Goal: Task Accomplishment & Management: Use online tool/utility

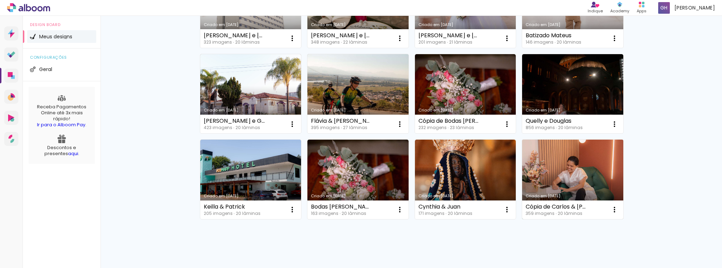
scroll to position [138, 0]
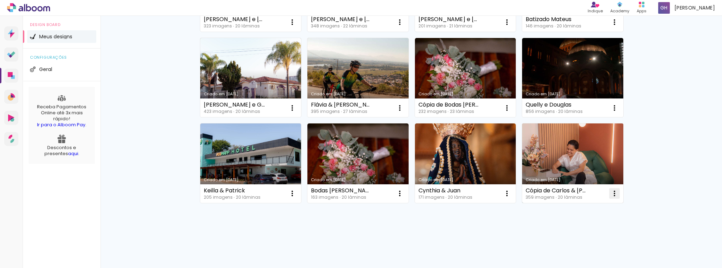
click at [296, 26] on iron-icon at bounding box center [292, 22] width 8 height 8
click at [589, 237] on paper-item "Excluir" at bounding box center [583, 240] width 69 height 14
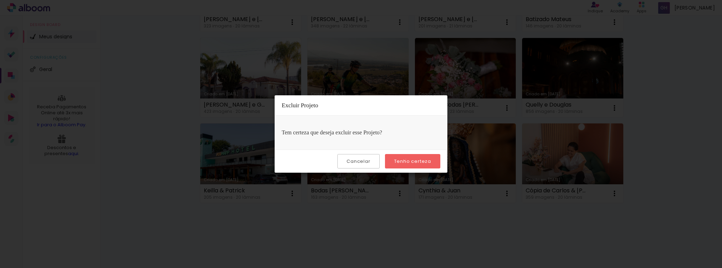
click at [0, 0] on slot "Tenho certeza" at bounding box center [0, 0] width 0 height 0
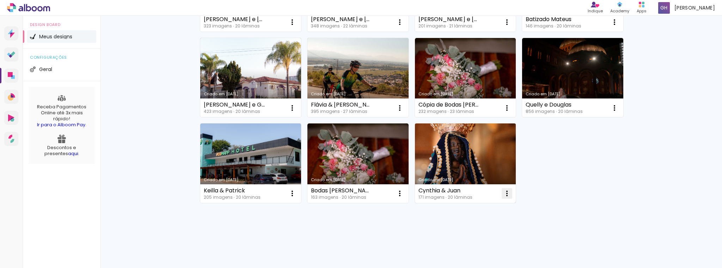
click at [296, 26] on iron-icon at bounding box center [292, 22] width 8 height 8
click at [452, 243] on iron-icon at bounding box center [450, 240] width 6 height 8
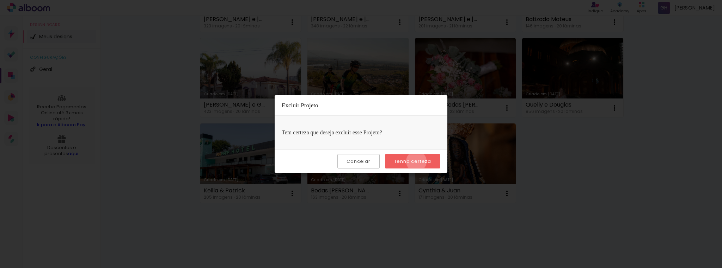
click at [0, 0] on slot "Tenho certeza" at bounding box center [0, 0] width 0 height 0
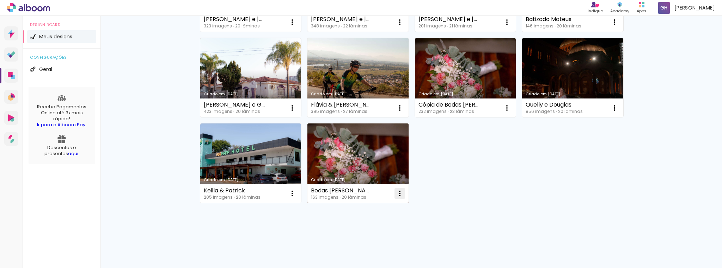
click at [396, 189] on paper-icon-button at bounding box center [400, 194] width 14 height 14
click at [372, 238] on paper-item "Excluir" at bounding box center [369, 240] width 69 height 14
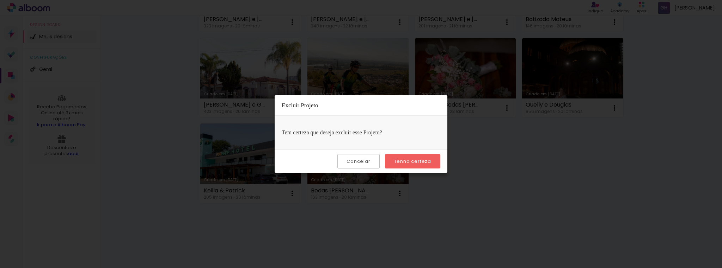
click at [0, 0] on slot "Tenho certeza" at bounding box center [0, 0] width 0 height 0
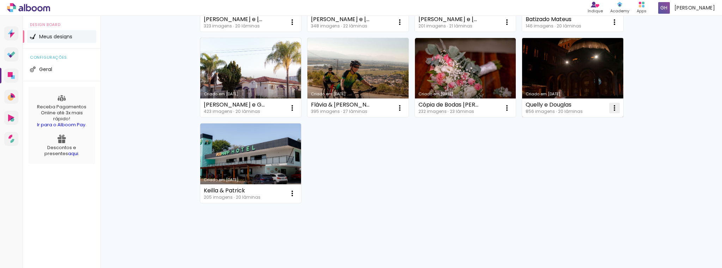
click at [296, 26] on iron-icon at bounding box center [292, 22] width 8 height 8
click at [575, 155] on span "Excluir" at bounding box center [572, 154] width 15 height 5
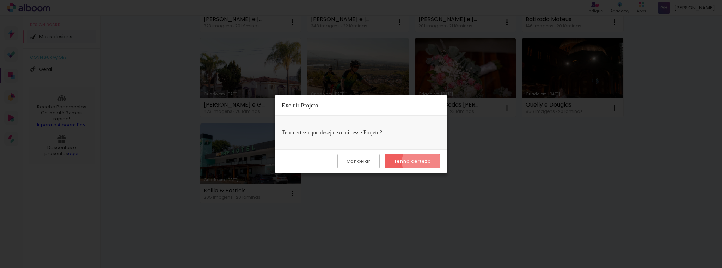
click at [0, 0] on slot "Tenho certeza" at bounding box center [0, 0] width 0 height 0
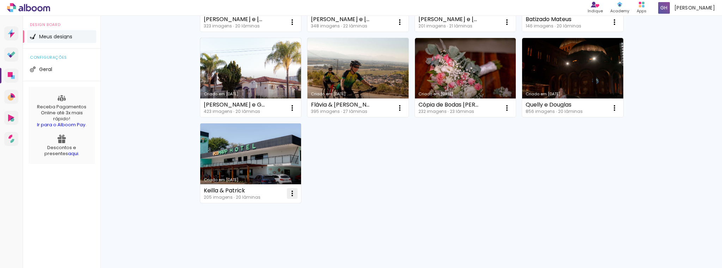
click at [290, 189] on paper-icon-button at bounding box center [292, 194] width 14 height 14
click at [261, 239] on paper-item "Excluir" at bounding box center [261, 240] width 69 height 14
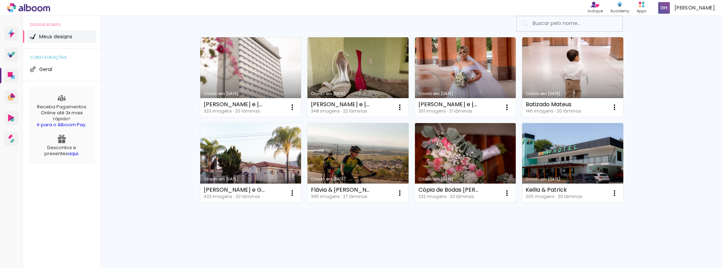
scroll to position [52, 0]
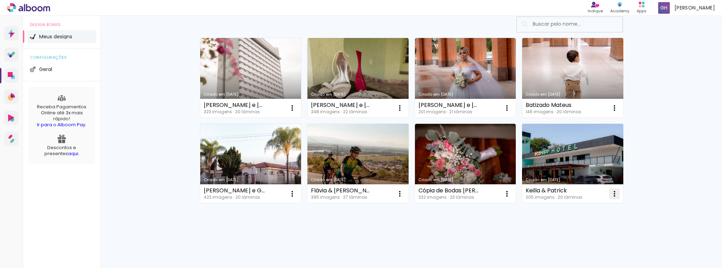
click at [610, 199] on paper-icon-button at bounding box center [614, 194] width 14 height 14
click at [566, 240] on span "Excluir" at bounding box center [572, 239] width 15 height 5
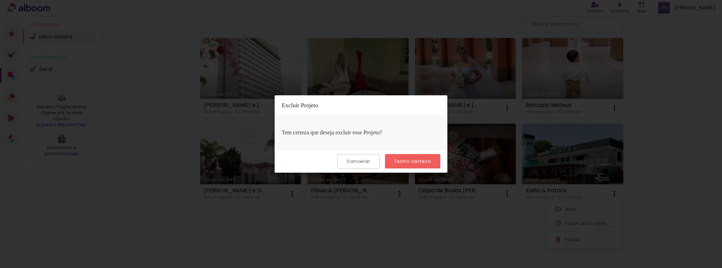
click at [0, 0] on slot "Tenho certeza" at bounding box center [0, 0] width 0 height 0
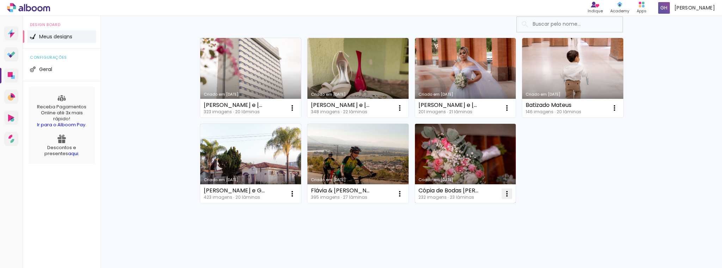
click at [296, 112] on iron-icon at bounding box center [292, 108] width 8 height 8
click at [464, 241] on span "Excluir" at bounding box center [464, 239] width 15 height 5
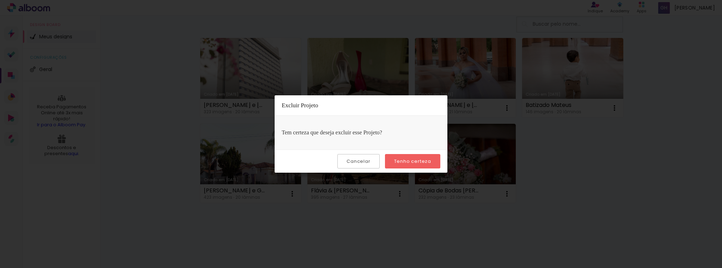
click at [0, 0] on slot "Tenho certeza" at bounding box center [0, 0] width 0 height 0
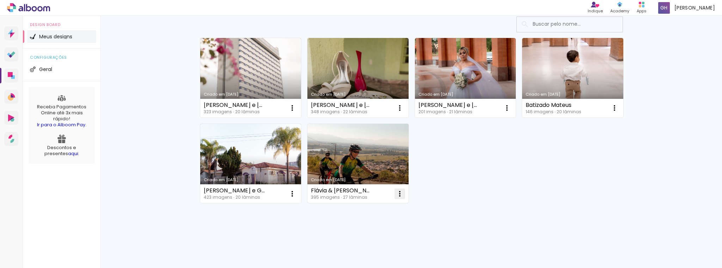
click at [296, 112] on iron-icon at bounding box center [292, 108] width 8 height 8
click at [393, 247] on paper-item "Excluir" at bounding box center [369, 240] width 69 height 14
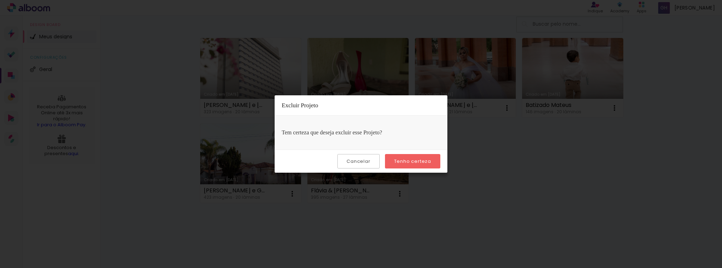
click at [0, 0] on slot "Tenho certeza" at bounding box center [0, 0] width 0 height 0
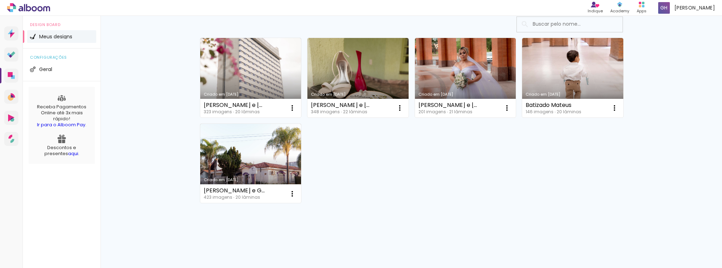
click at [288, 112] on iron-icon at bounding box center [292, 108] width 8 height 8
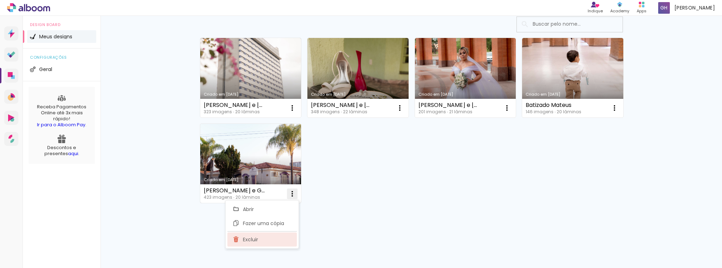
click at [279, 241] on paper-item "Excluir" at bounding box center [261, 240] width 69 height 14
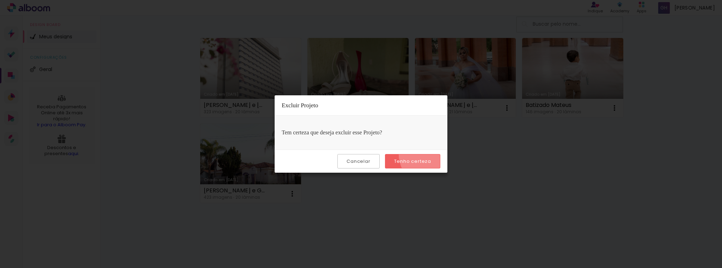
click at [433, 155] on paper-button "Tenho certeza" at bounding box center [412, 161] width 55 height 14
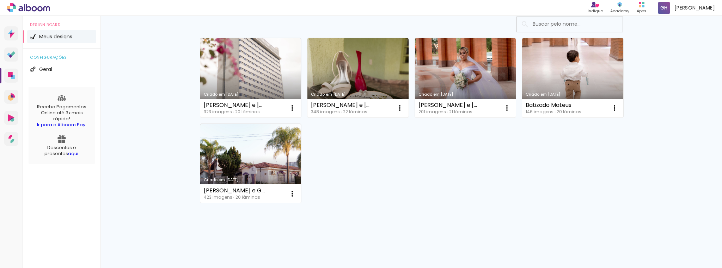
scroll to position [0, 0]
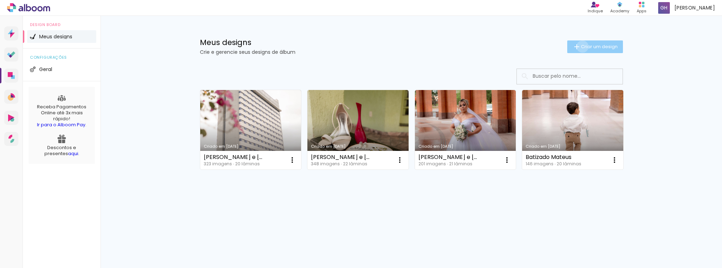
click at [581, 47] on span "Criar um design" at bounding box center [599, 46] width 37 height 5
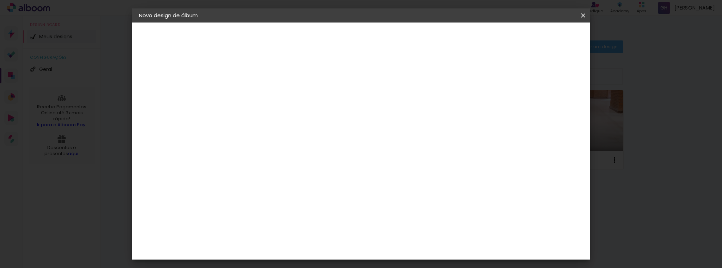
click at [254, 94] on input at bounding box center [254, 94] width 0 height 11
type input "Bruna & [PERSON_NAME]"
type paper-input "Bruna & [PERSON_NAME]"
click at [667, 101] on iron-overlay-backdrop at bounding box center [361, 134] width 722 height 268
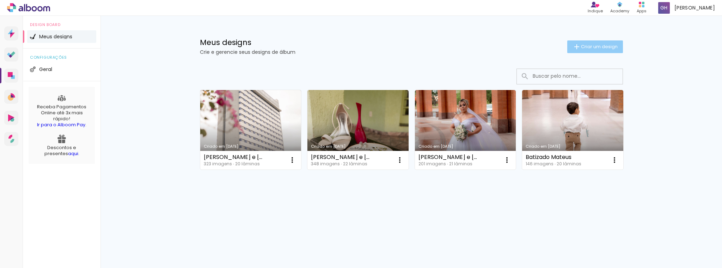
click at [585, 43] on paper-button "Criar um design" at bounding box center [595, 47] width 56 height 13
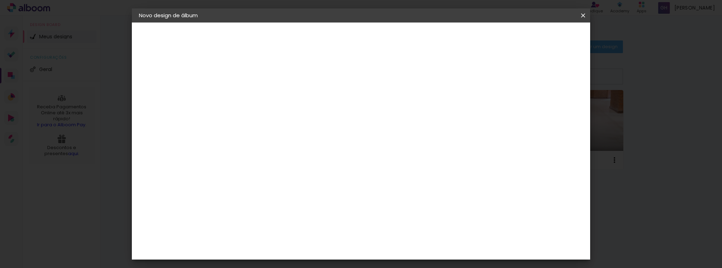
click at [0, 0] on slot "Avançar" at bounding box center [0, 0] width 0 height 0
click at [308, 131] on input at bounding box center [271, 134] width 71 height 9
type input "lui"
type paper-input "lui"
click at [300, 166] on div "Encadernadora [GEOGRAPHIC_DATA] [GEOGRAPHIC_DATA] [GEOGRAPHIC_DATA] Equador [GE…" at bounding box center [267, 118] width 66 height 100
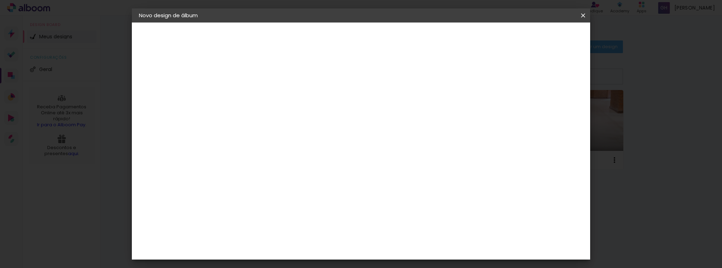
click at [296, 157] on div "[PERSON_NAME]" at bounding box center [272, 159] width 47 height 6
click at [0, 0] on slot "Tamanho Livre" at bounding box center [0, 0] width 0 height 0
click at [320, 82] on div "Fornecedor Escolha um fornecedor ou avance com o tamanho livre. Voltar Avançar" at bounding box center [302, 53] width 158 height 60
click at [296, 159] on div "[PERSON_NAME]" at bounding box center [272, 159] width 47 height 6
click at [371, 42] on paper-button "Avançar" at bounding box center [353, 37] width 35 height 12
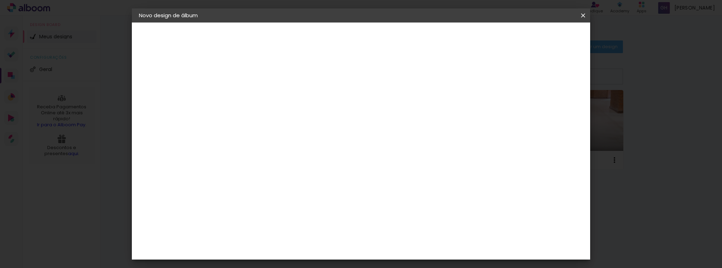
click at [282, 117] on input "text" at bounding box center [267, 122] width 27 height 11
click at [431, 118] on paper-item "Encadernados" at bounding box center [406, 117] width 141 height 14
type input "Encadernados"
click at [302, 255] on span "30 x 60" at bounding box center [285, 262] width 33 height 14
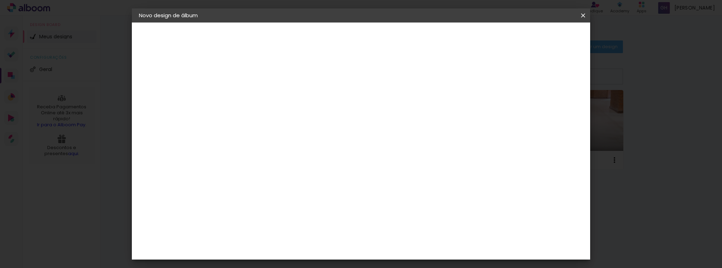
click at [369, 42] on paper-button "Avançar" at bounding box center [351, 37] width 35 height 12
click at [473, 42] on paper-button "Iniciar design" at bounding box center [450, 37] width 46 height 12
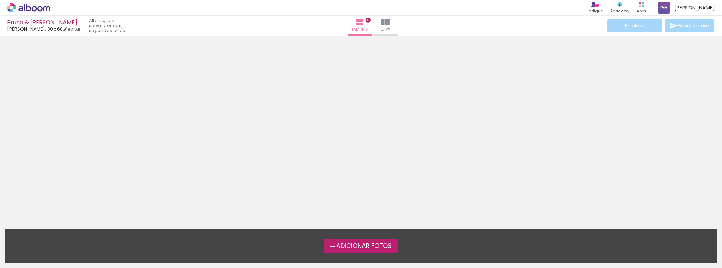
click at [338, 247] on span "Adicionar Fotos" at bounding box center [363, 246] width 55 height 6
click at [0, 0] on input "file" at bounding box center [0, 0] width 0 height 0
click at [381, 29] on span "Capa" at bounding box center [386, 29] width 10 height 6
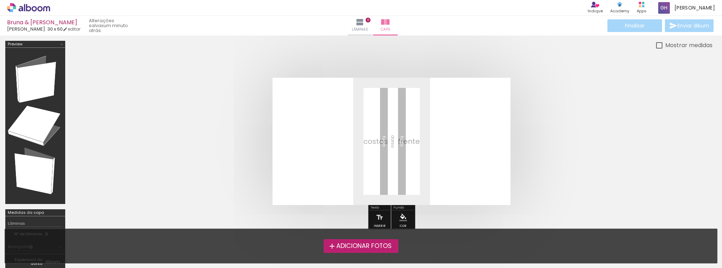
click at [458, 147] on quentale-layouter at bounding box center [391, 142] width 238 height 128
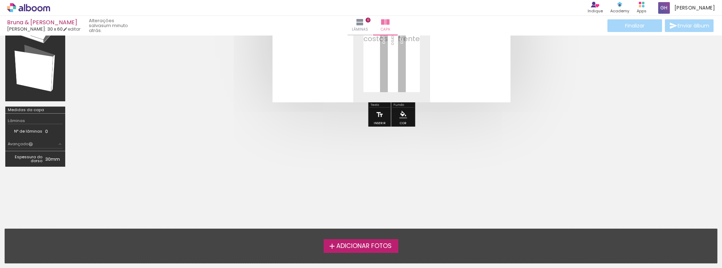
click at [377, 119] on iron-icon at bounding box center [380, 115] width 8 height 14
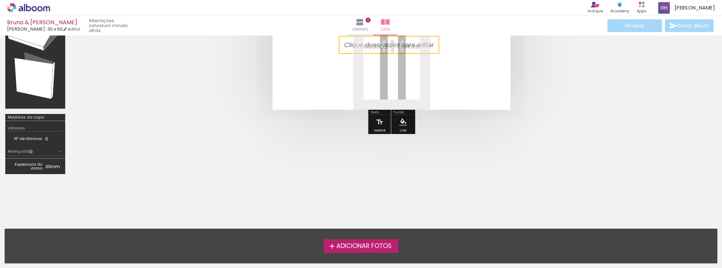
scroll to position [0, 0]
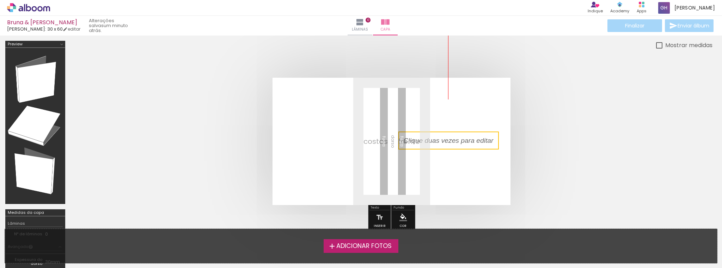
drag, startPoint x: 407, startPoint y: 140, endPoint x: 470, endPoint y: 140, distance: 62.4
click at [470, 140] on quentale-selection at bounding box center [448, 141] width 100 height 18
click at [465, 142] on quentale-selection at bounding box center [448, 141] width 100 height 18
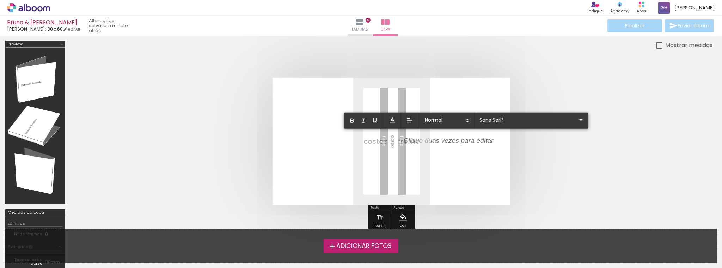
click at [465, 142] on p at bounding box center [448, 145] width 90 height 10
click at [467, 123] on icon at bounding box center [467, 121] width 6 height 6
click at [501, 120] on input "Sans Serif" at bounding box center [526, 119] width 99 height 7
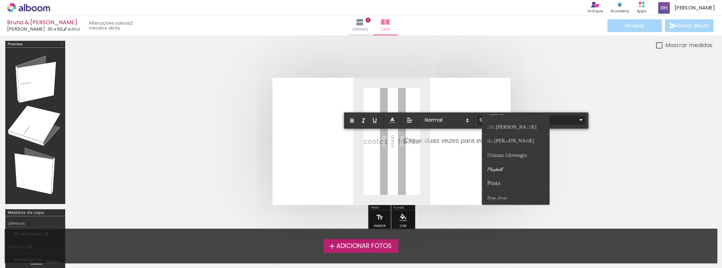
scroll to position [207, 0]
type input "Nanum Myeongjo"
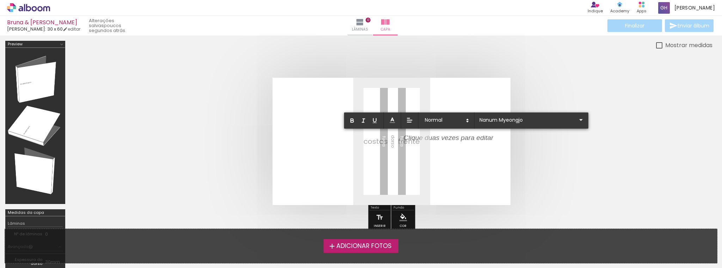
click at [452, 141] on p "﻿" at bounding box center [448, 142] width 90 height 10
click at [452, 137] on p "﻿" at bounding box center [448, 142] width 90 height 10
click at [594, 156] on quentale-cover at bounding box center [391, 142] width 585 height 128
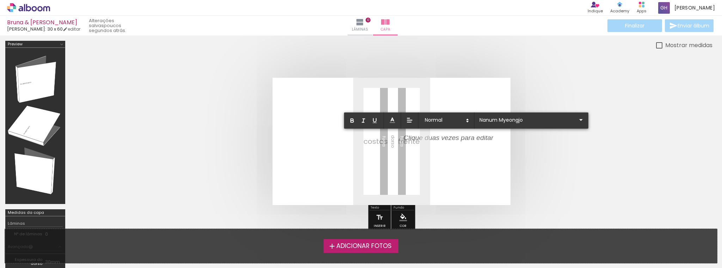
scroll to position [0, 0]
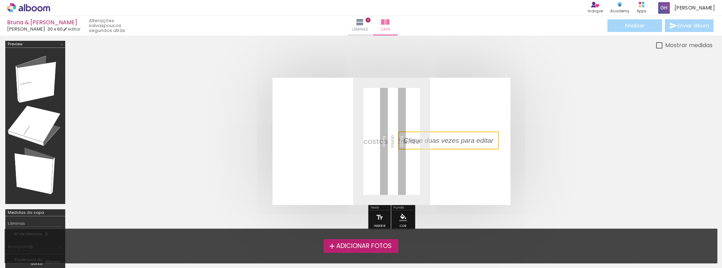
click at [442, 140] on quentale-selection at bounding box center [448, 141] width 100 height 18
click at [442, 140] on p "﻿" at bounding box center [453, 141] width 100 height 10
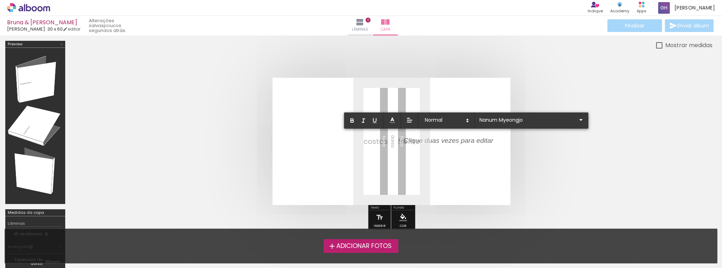
click at [464, 139] on div "﻿" at bounding box center [448, 141] width 90 height 10
click at [469, 138] on div "﻿" at bounding box center [448, 141] width 90 height 10
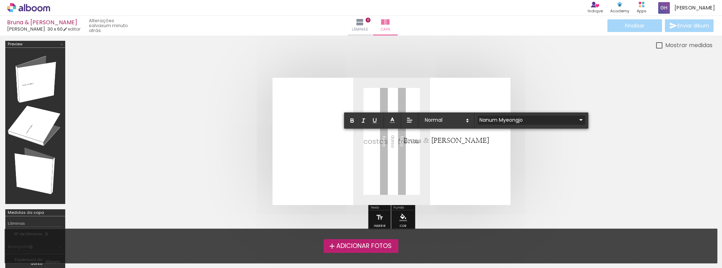
click at [529, 122] on input "Nanum Myeongjo" at bounding box center [526, 119] width 99 height 7
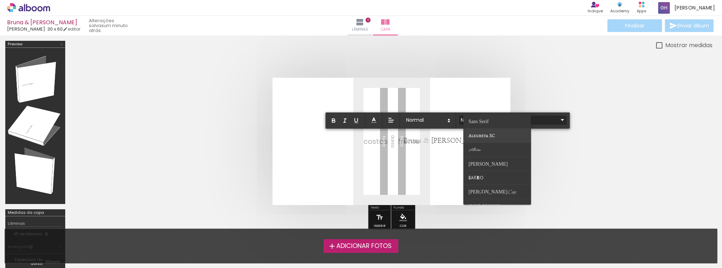
click at [516, 132] on paper-item at bounding box center [497, 136] width 68 height 14
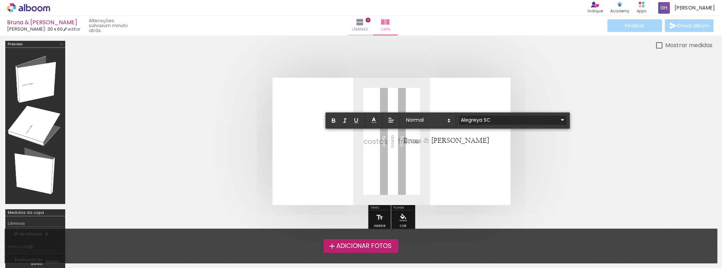
click at [518, 118] on input "Alegreya SC" at bounding box center [508, 119] width 99 height 7
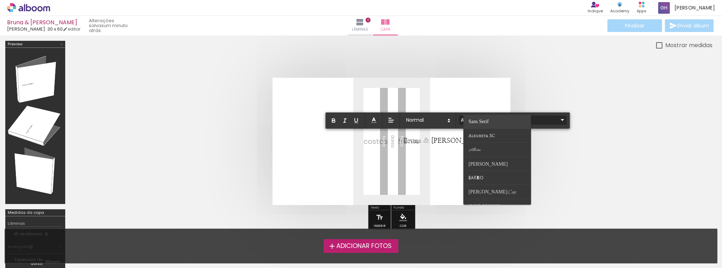
click at [509, 117] on paper-item at bounding box center [497, 122] width 68 height 14
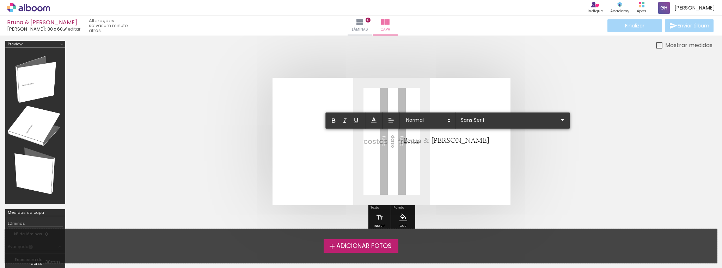
drag, startPoint x: 455, startPoint y: 140, endPoint x: 382, endPoint y: 143, distance: 73.4
click at [382, 143] on album-spread at bounding box center [391, 142] width 238 height 128
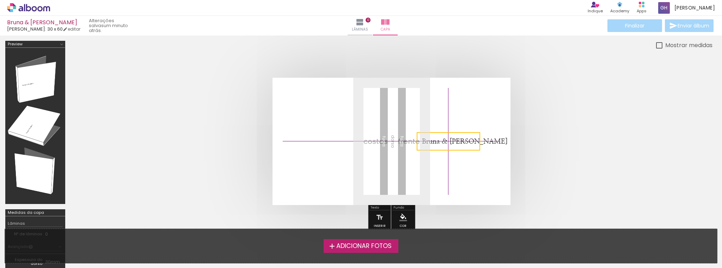
drag, startPoint x: 412, startPoint y: 138, endPoint x: 425, endPoint y: 137, distance: 12.8
click at [425, 137] on quentale-selection at bounding box center [447, 141] width 63 height 18
click at [433, 142] on quentale-selection at bounding box center [447, 141] width 63 height 18
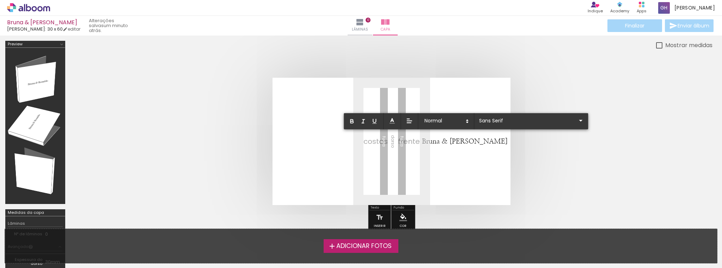
click at [433, 142] on span "Bruna & [PERSON_NAME]" at bounding box center [465, 141] width 86 height 7
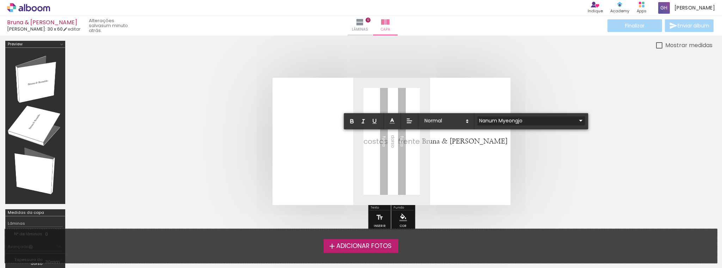
click at [529, 122] on input "Nanum Myeongjo" at bounding box center [526, 120] width 99 height 7
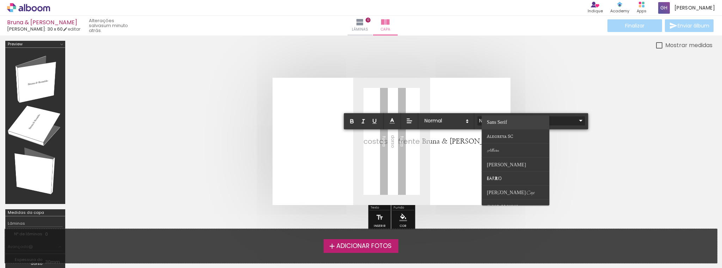
click at [515, 121] on paper-item at bounding box center [516, 122] width 68 height 14
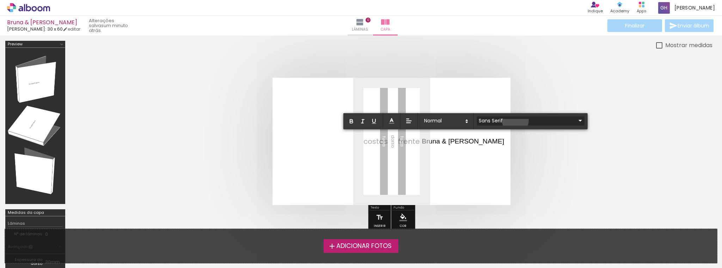
click at [515, 120] on input "Sans Serif" at bounding box center [526, 120] width 99 height 7
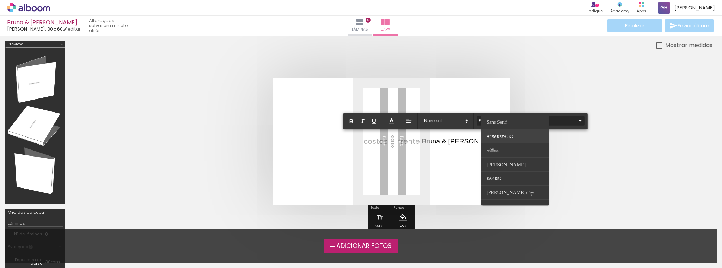
click at [509, 135] on span "Alegreya SC" at bounding box center [499, 136] width 26 height 7
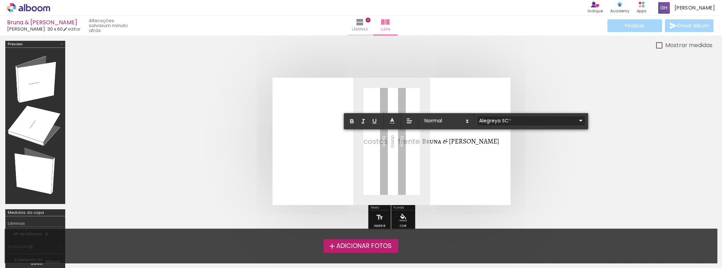
click at [509, 120] on input "Alegreya SC" at bounding box center [526, 120] width 99 height 7
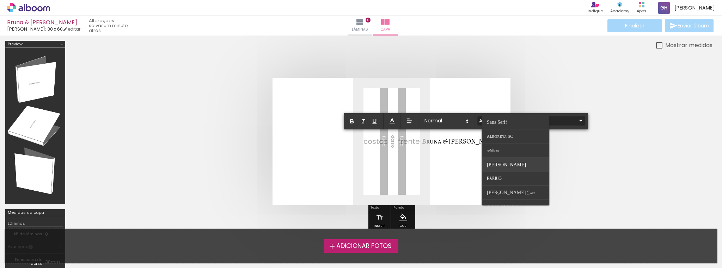
click at [505, 162] on paper-item at bounding box center [516, 165] width 68 height 14
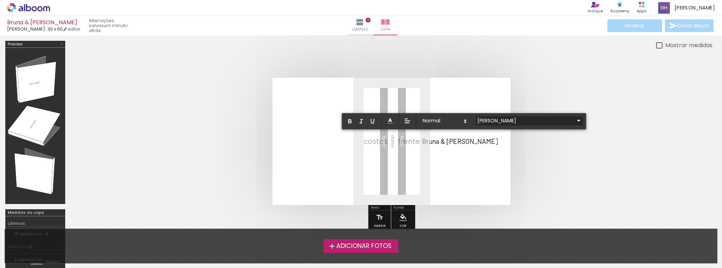
click at [510, 121] on input "[PERSON_NAME]" at bounding box center [524, 120] width 99 height 7
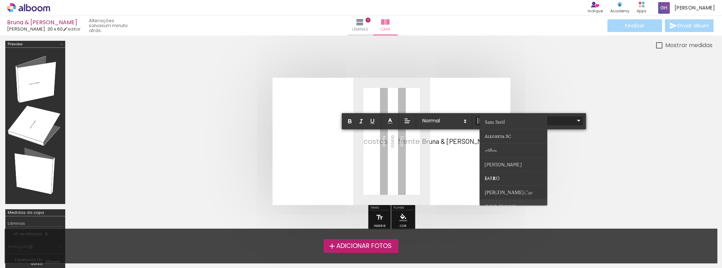
click at [501, 201] on paper-item at bounding box center [514, 207] width 68 height 14
type input "Caesar Dressing"
